Goal: Find specific page/section: Find specific page/section

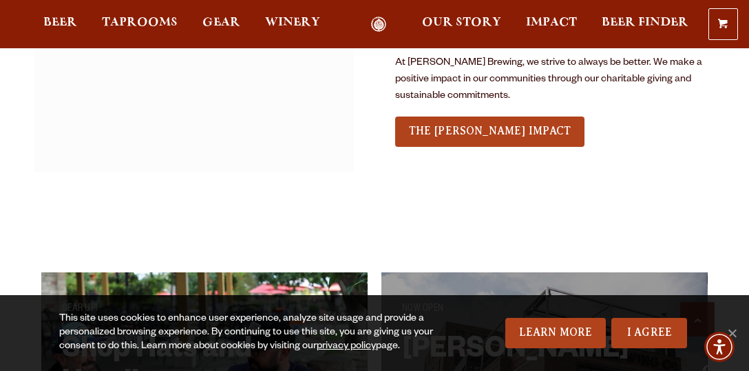
scroll to position [2005, 0]
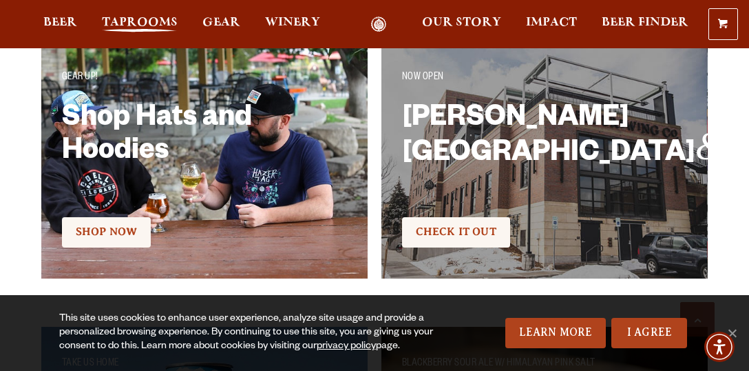
click at [154, 19] on span "Taprooms" at bounding box center [140, 22] width 76 height 11
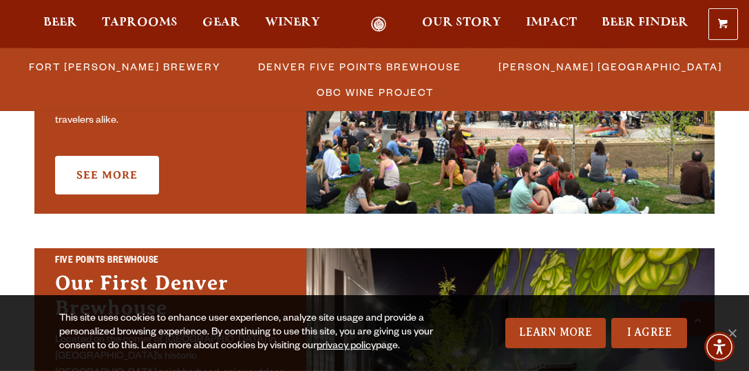
scroll to position [617, 0]
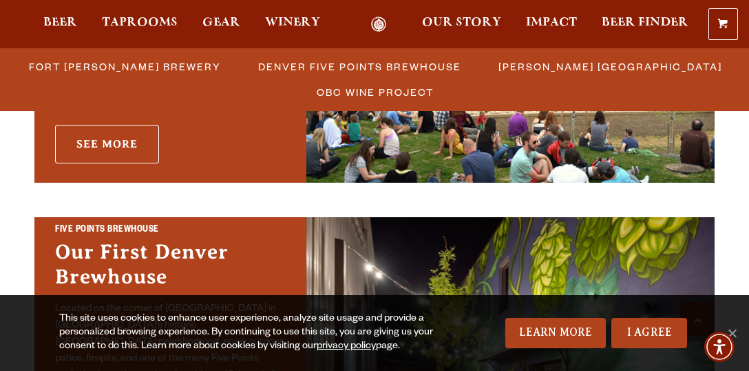
click at [123, 137] on link "See More" at bounding box center [107, 144] width 104 height 39
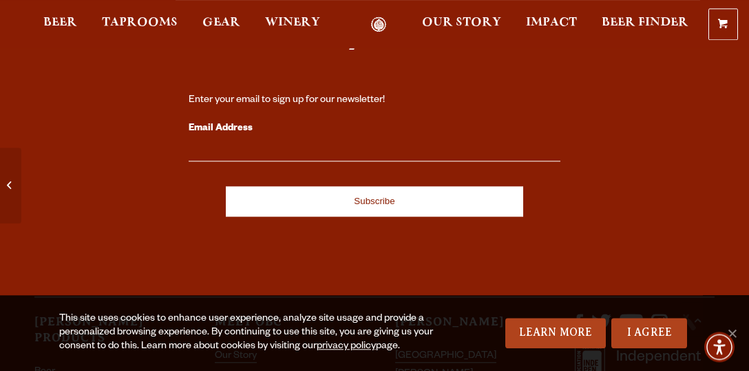
scroll to position [6170, 0]
